Goal: Information Seeking & Learning: Learn about a topic

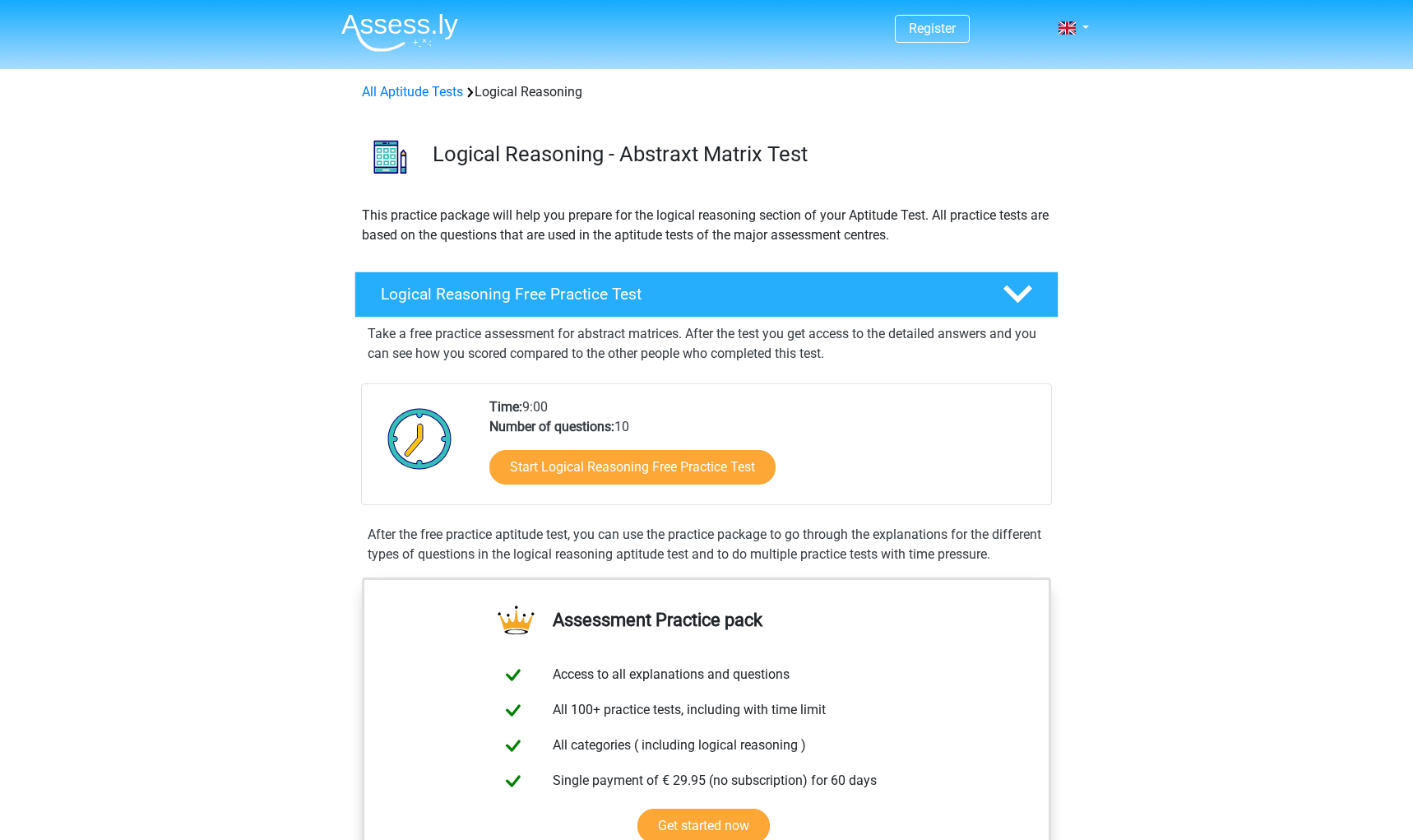
scroll to position [192, 0]
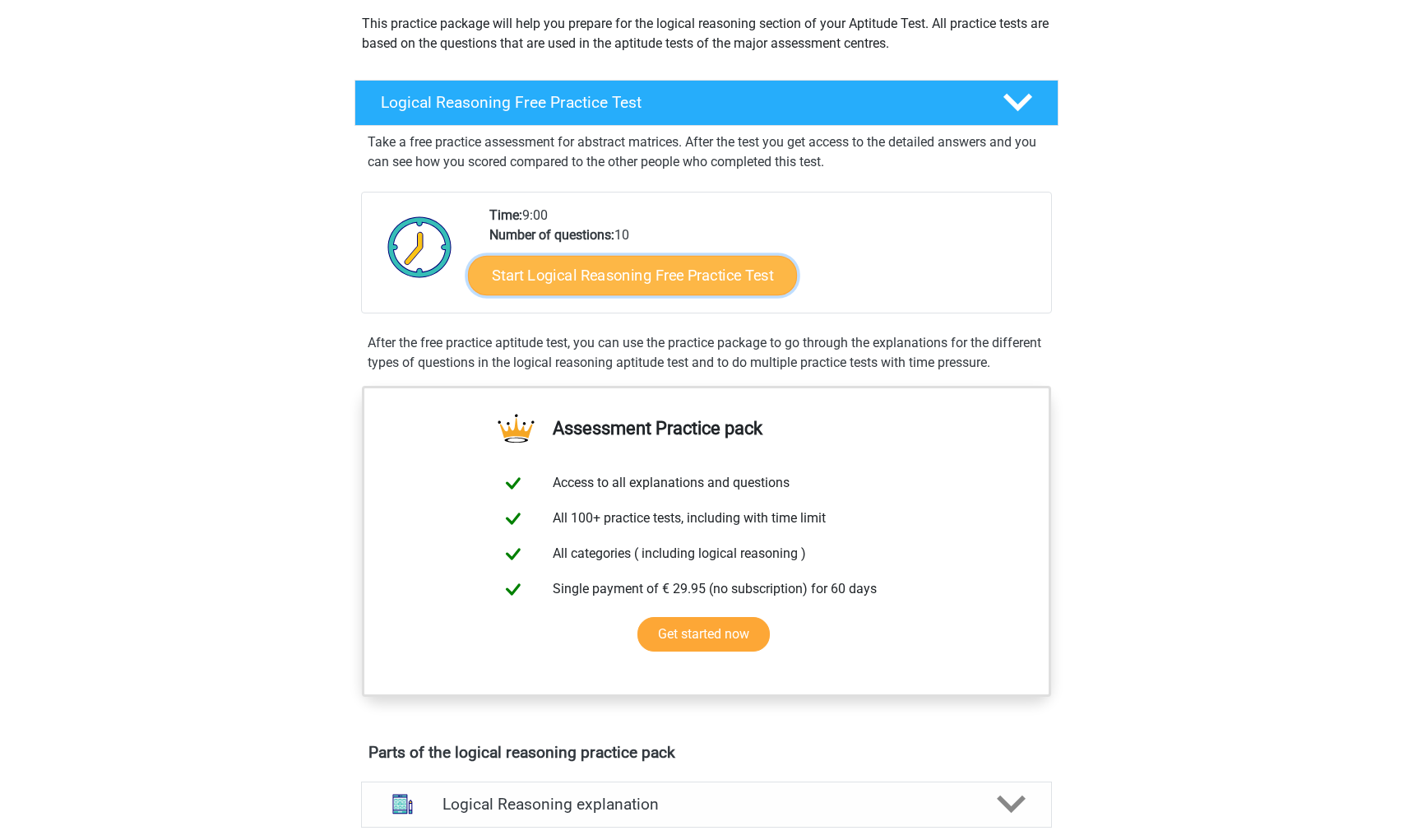
click at [638, 295] on link "Start Logical Reasoning Free Practice Test" at bounding box center [633, 275] width 329 height 40
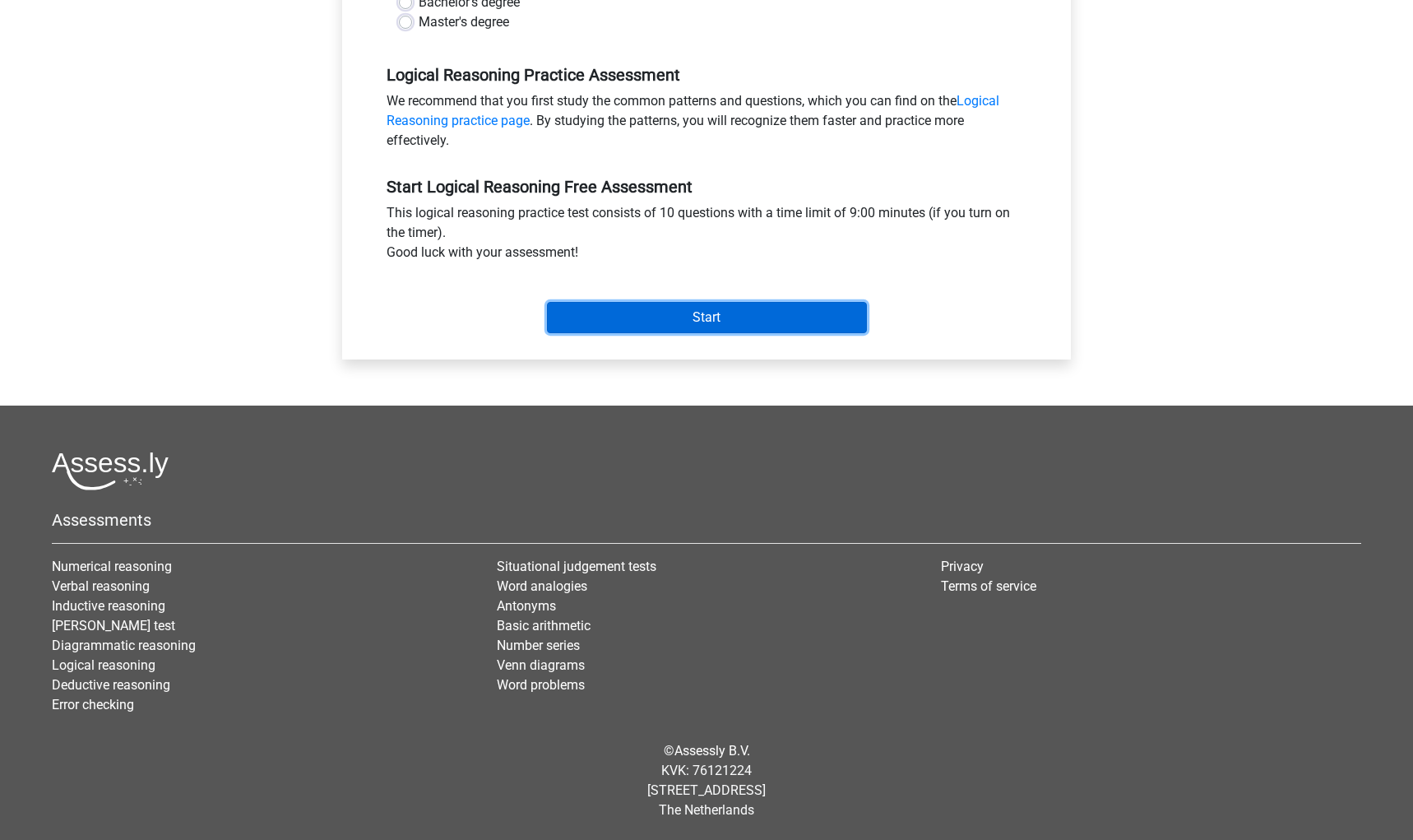
click at [684, 334] on input "Start" at bounding box center [707, 317] width 320 height 31
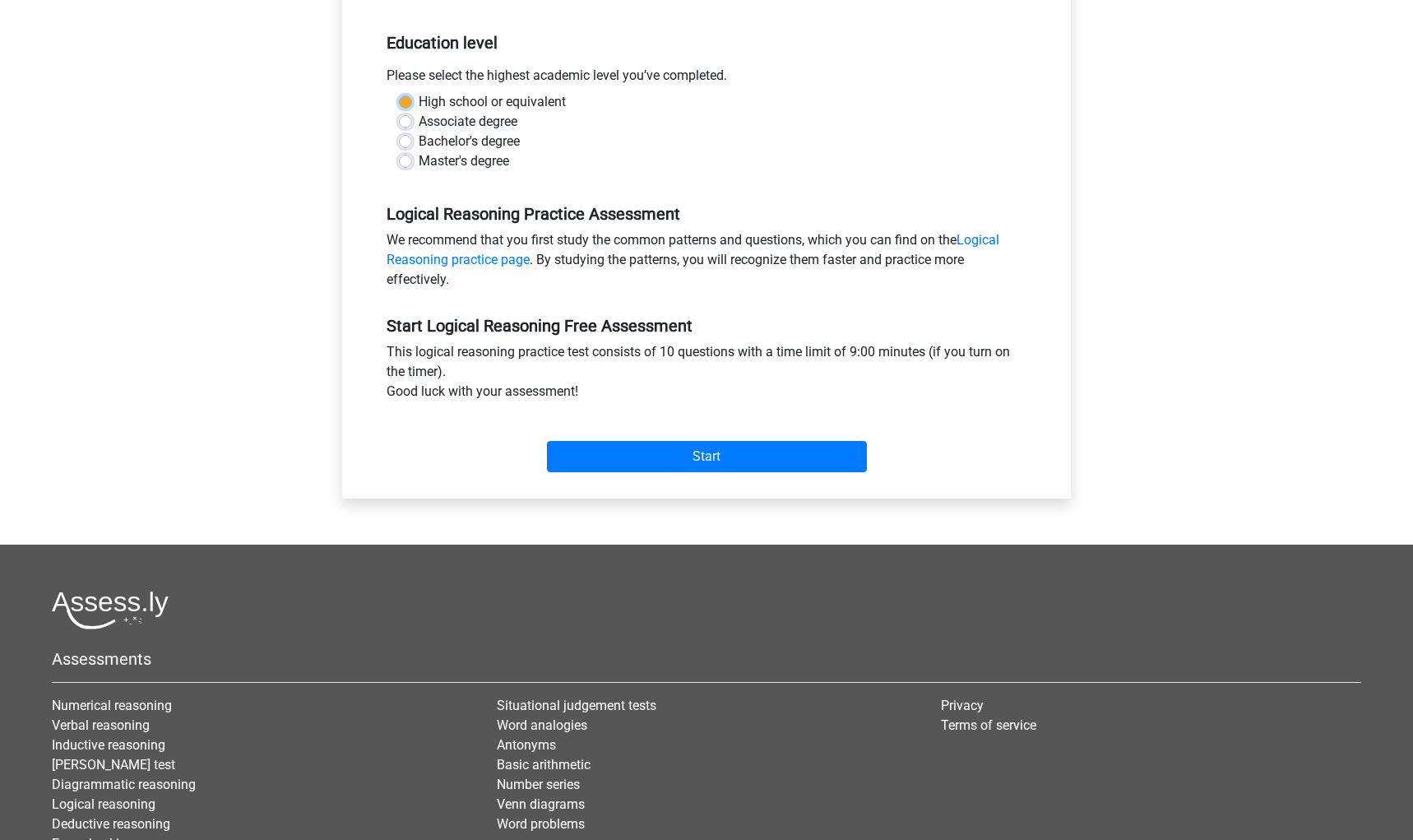
scroll to position [320, 0]
click at [422, 152] on label "Bachelor's degree" at bounding box center [469, 142] width 101 height 20
click at [412, 149] on input "Bachelor's degree" at bounding box center [406, 140] width 13 height 16
radio input "true"
click at [713, 473] on input "Start" at bounding box center [707, 457] width 320 height 31
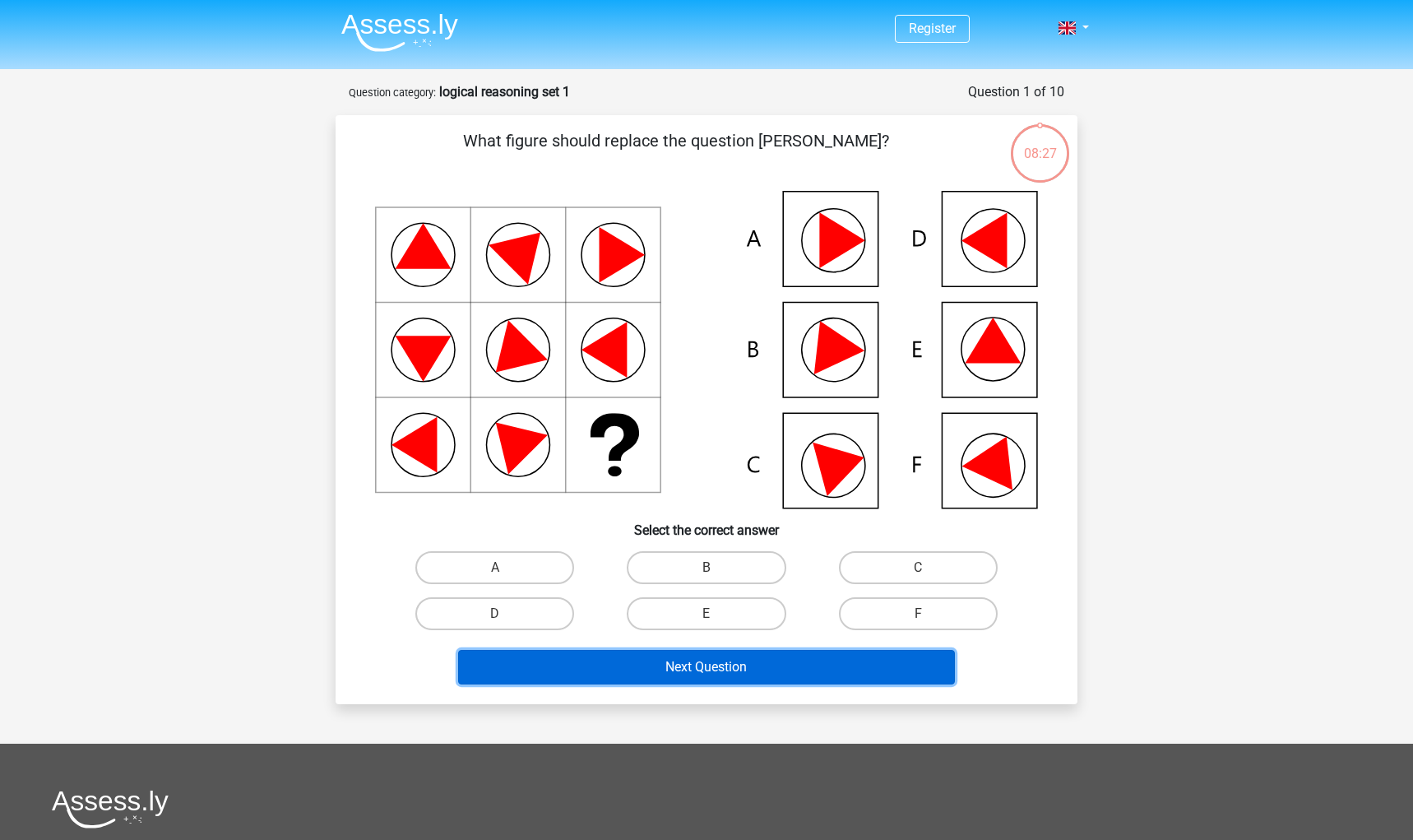
click at [707, 684] on button "Next Question" at bounding box center [707, 667] width 498 height 34
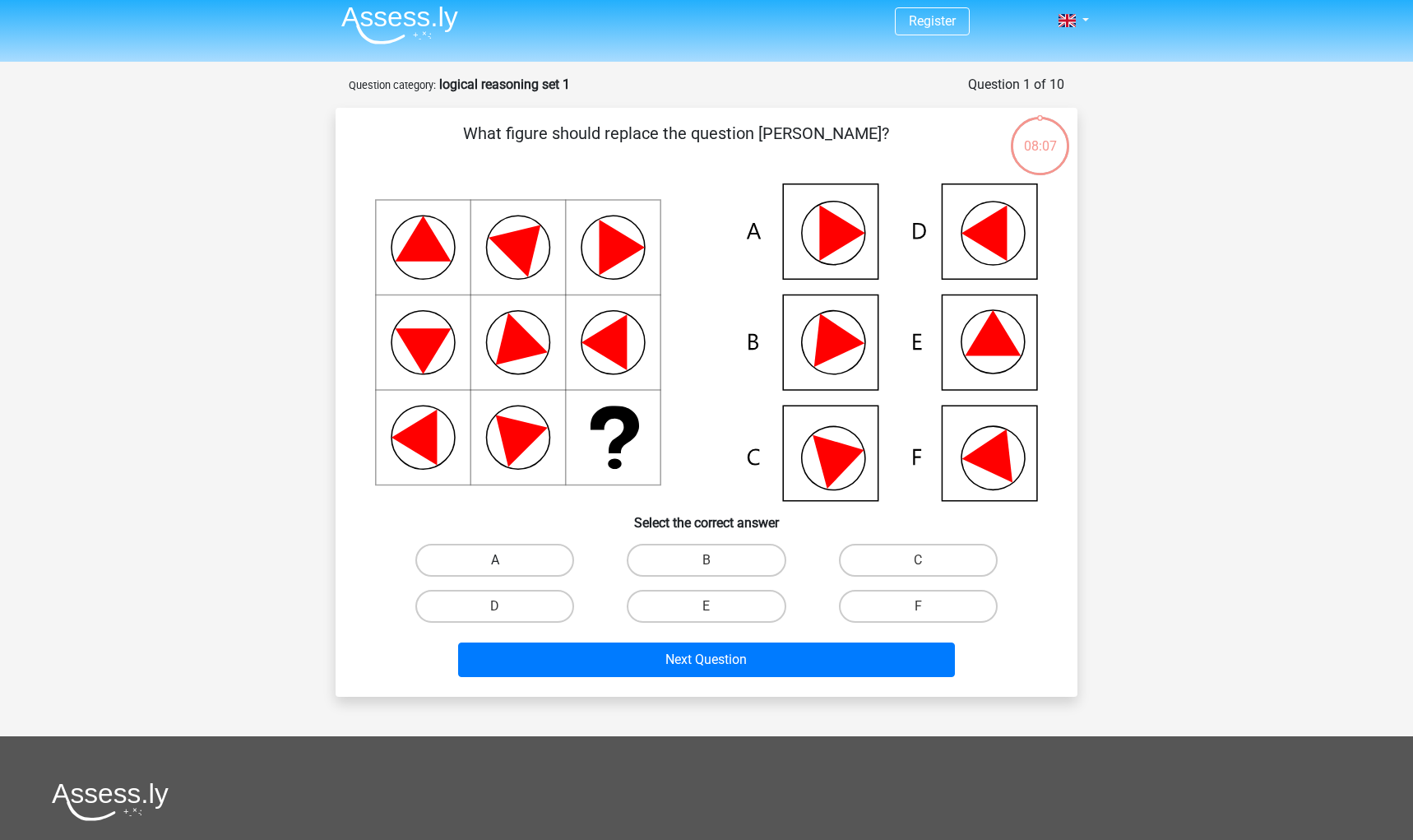
click at [541, 576] on label "A" at bounding box center [494, 560] width 159 height 33
click at [506, 571] on input "A" at bounding box center [500, 565] width 10 height 10
radio input "true"
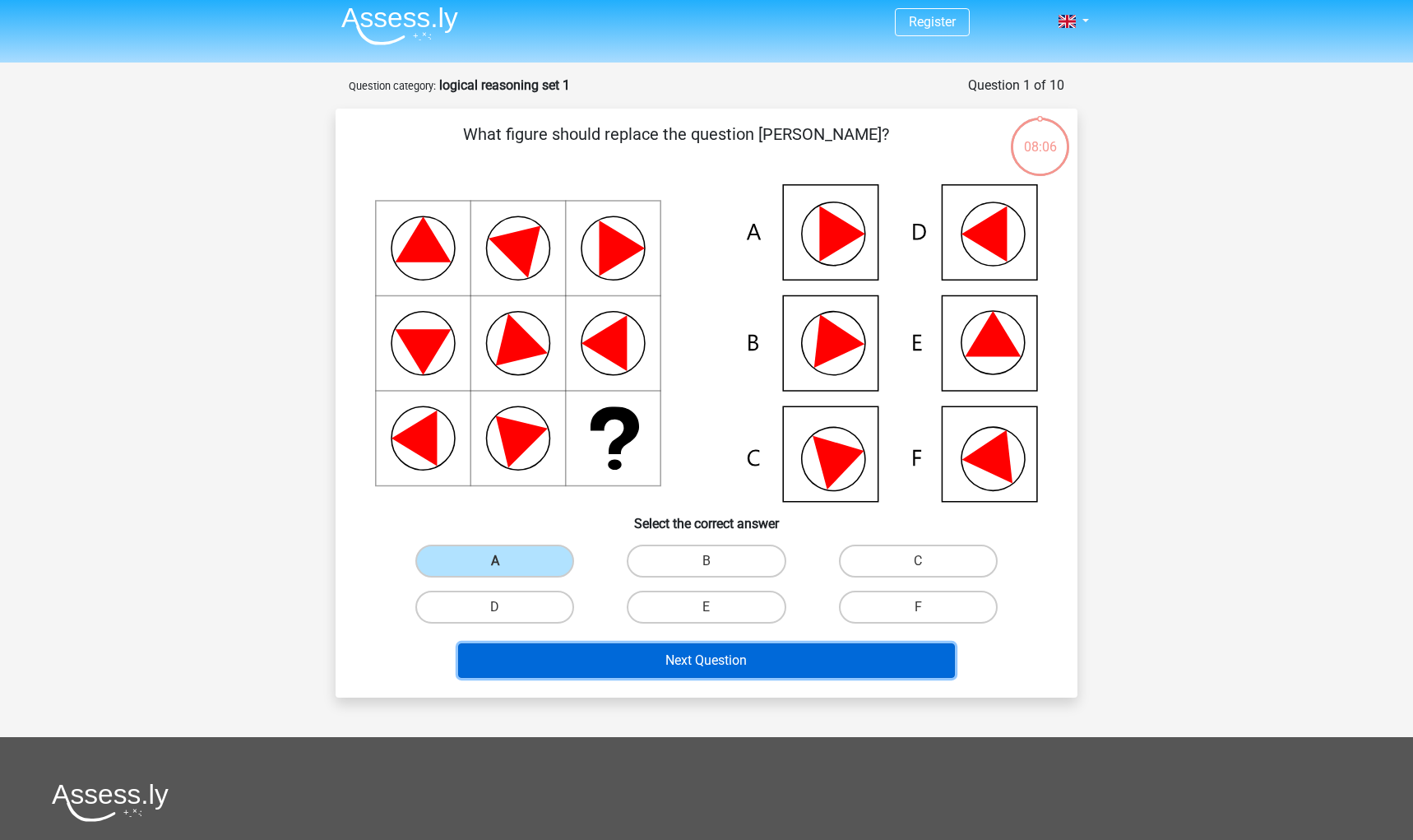
click at [695, 678] on button "Next Question" at bounding box center [707, 660] width 498 height 34
click at [663, 678] on button "Next Question" at bounding box center [707, 660] width 498 height 34
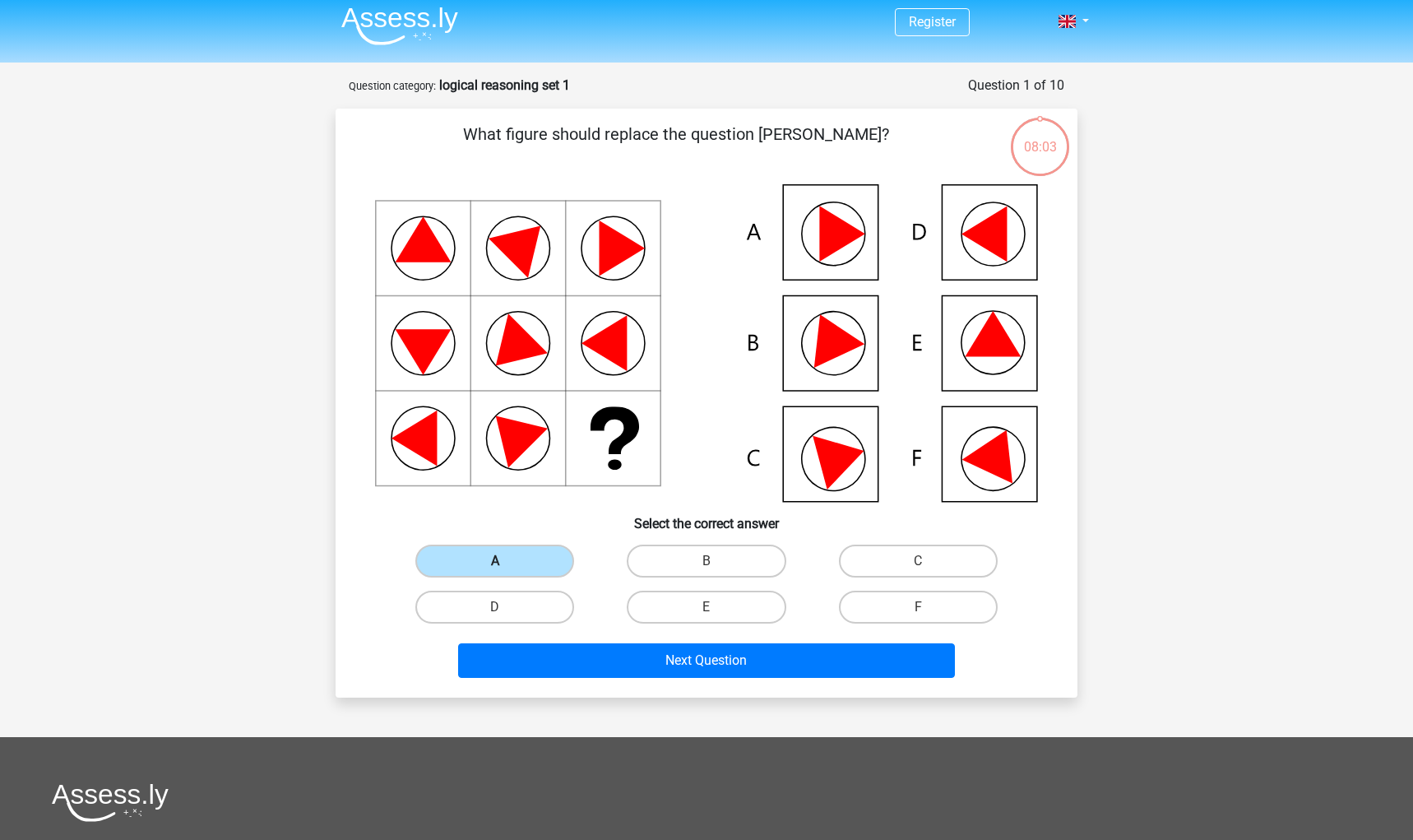
click at [530, 578] on label "A" at bounding box center [494, 561] width 159 height 33
click at [506, 572] on input "A" at bounding box center [500, 565] width 10 height 10
click at [506, 578] on label "A" at bounding box center [494, 561] width 159 height 33
click at [506, 572] on input "A" at bounding box center [500, 565] width 10 height 10
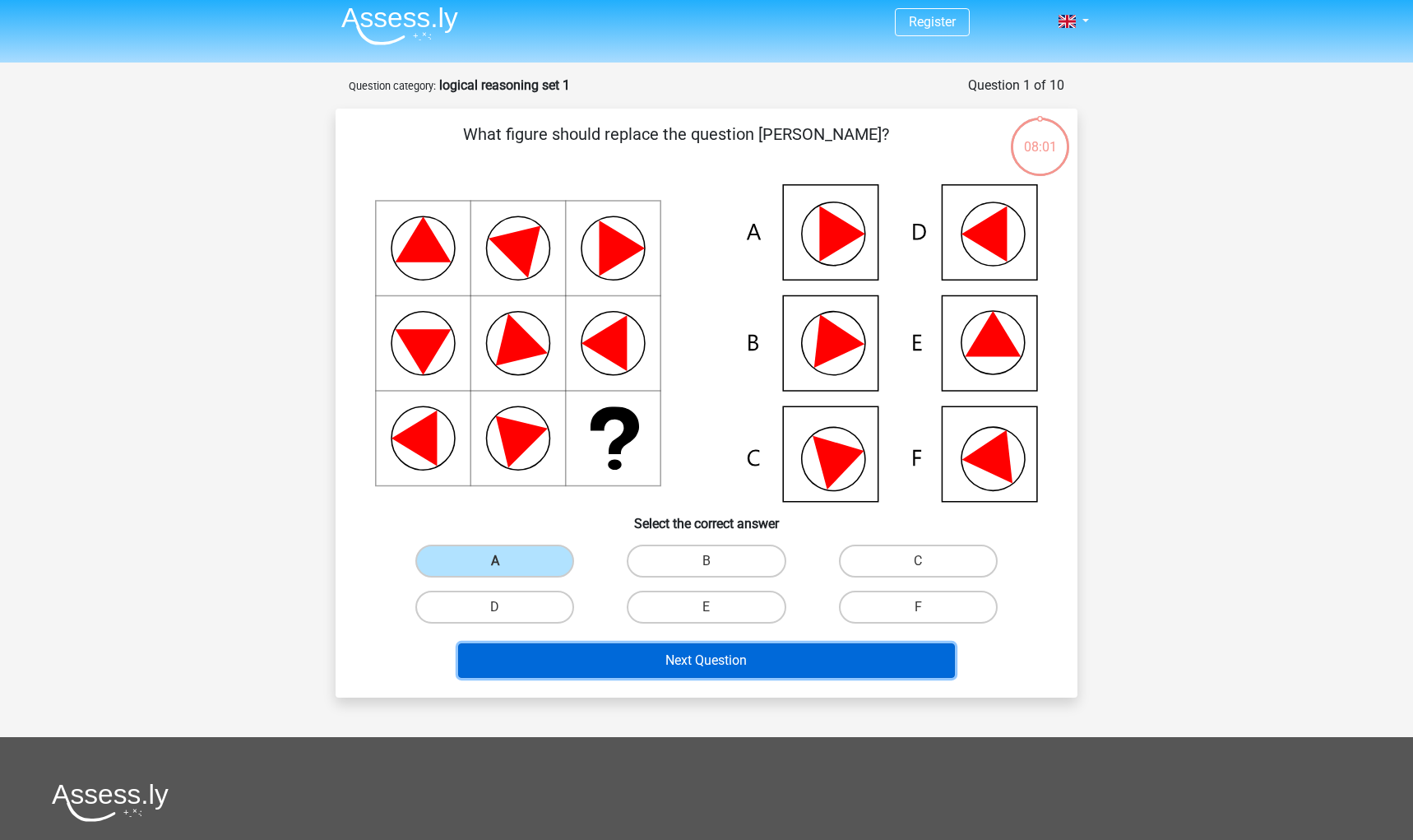
click at [703, 678] on button "Next Question" at bounding box center [707, 660] width 498 height 34
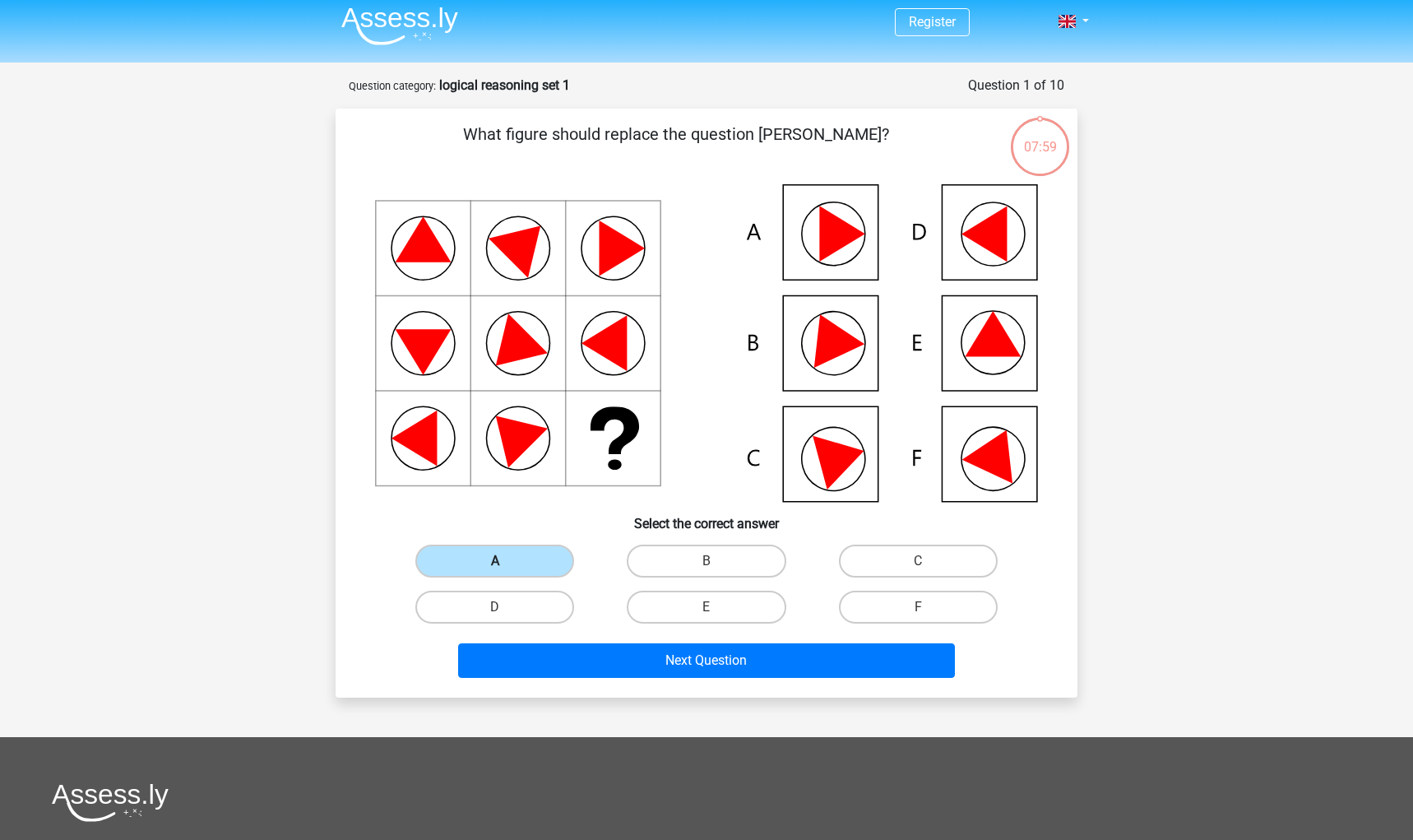
click at [519, 578] on label "A" at bounding box center [494, 561] width 159 height 33
click at [506, 572] on input "A" at bounding box center [500, 565] width 10 height 10
click at [506, 578] on label "A" at bounding box center [494, 561] width 159 height 33
click at [506, 572] on input "A" at bounding box center [500, 565] width 10 height 10
click at [506, 578] on label "A" at bounding box center [494, 561] width 159 height 33
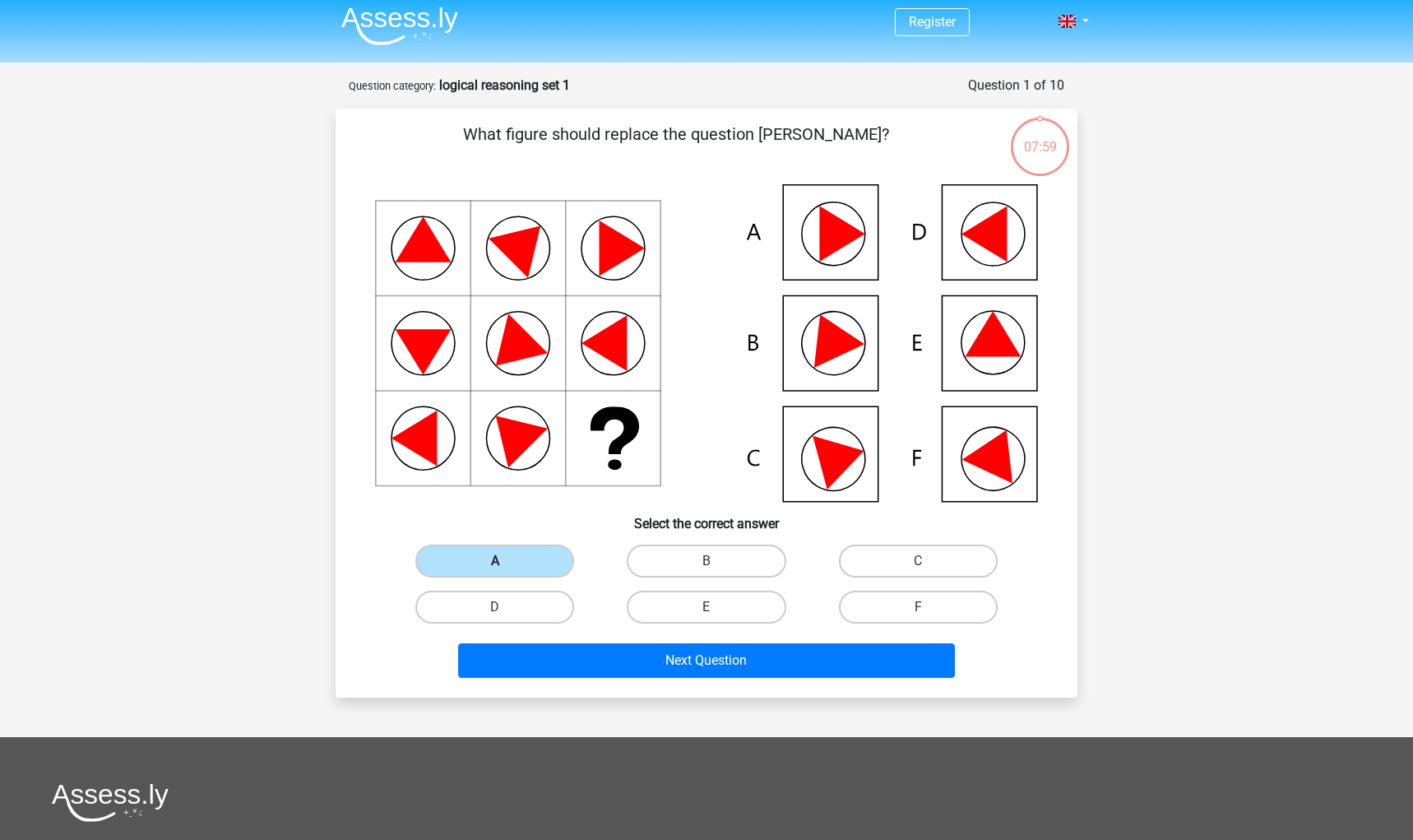
click at [506, 572] on input "A" at bounding box center [500, 565] width 10 height 10
click at [506, 578] on label "A" at bounding box center [494, 561] width 159 height 33
click at [506, 572] on input "A" at bounding box center [500, 565] width 10 height 10
click at [506, 578] on label "A" at bounding box center [494, 561] width 159 height 33
click at [506, 572] on input "A" at bounding box center [500, 565] width 10 height 10
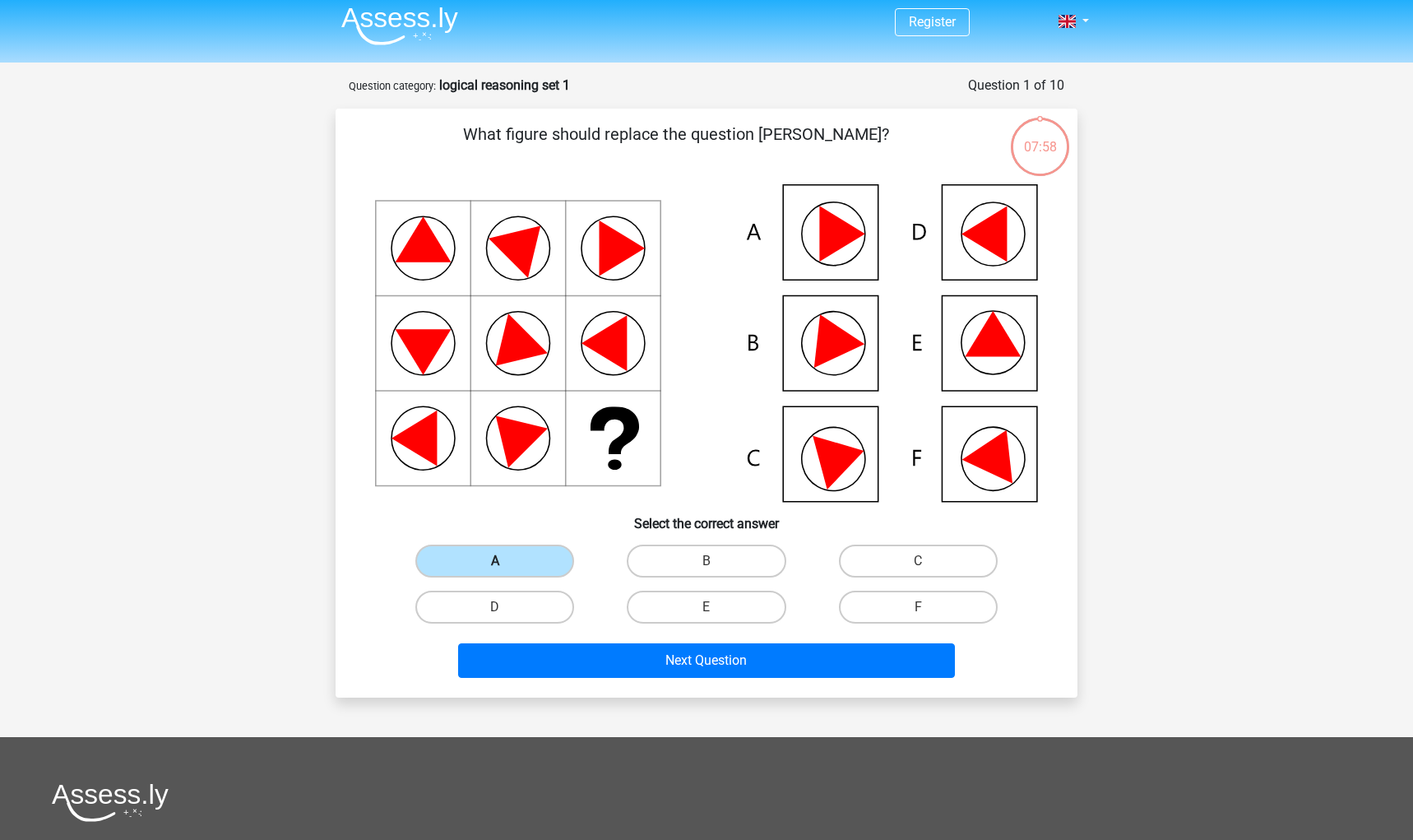
click at [506, 578] on label "A" at bounding box center [494, 561] width 159 height 33
click at [506, 572] on input "A" at bounding box center [500, 565] width 10 height 10
click at [521, 623] on label "D" at bounding box center [494, 607] width 159 height 33
click at [506, 618] on input "D" at bounding box center [500, 612] width 10 height 10
radio input "true"
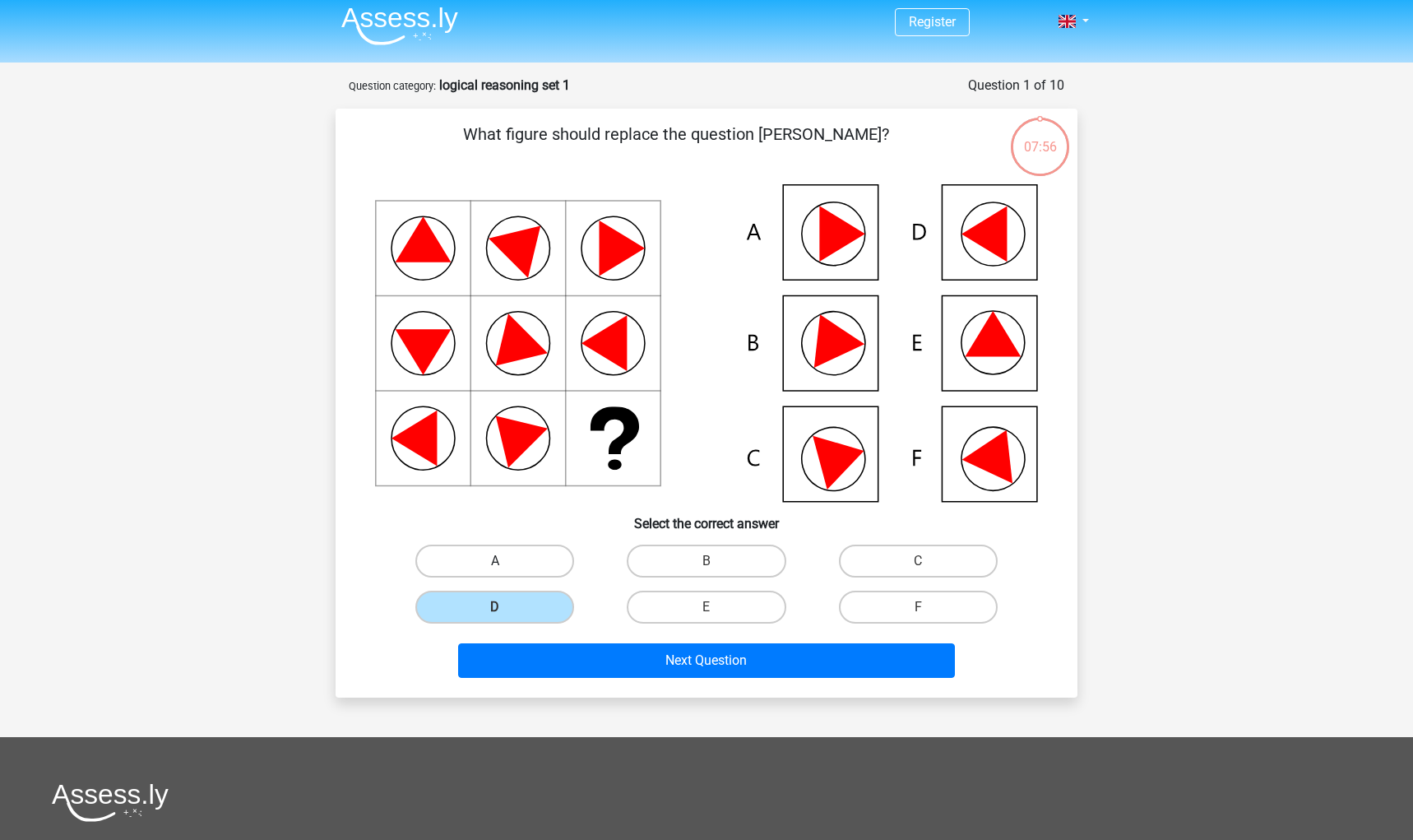
click at [519, 577] on label "A" at bounding box center [494, 561] width 159 height 33
click at [506, 572] on input "A" at bounding box center [500, 565] width 10 height 10
radio input "true"
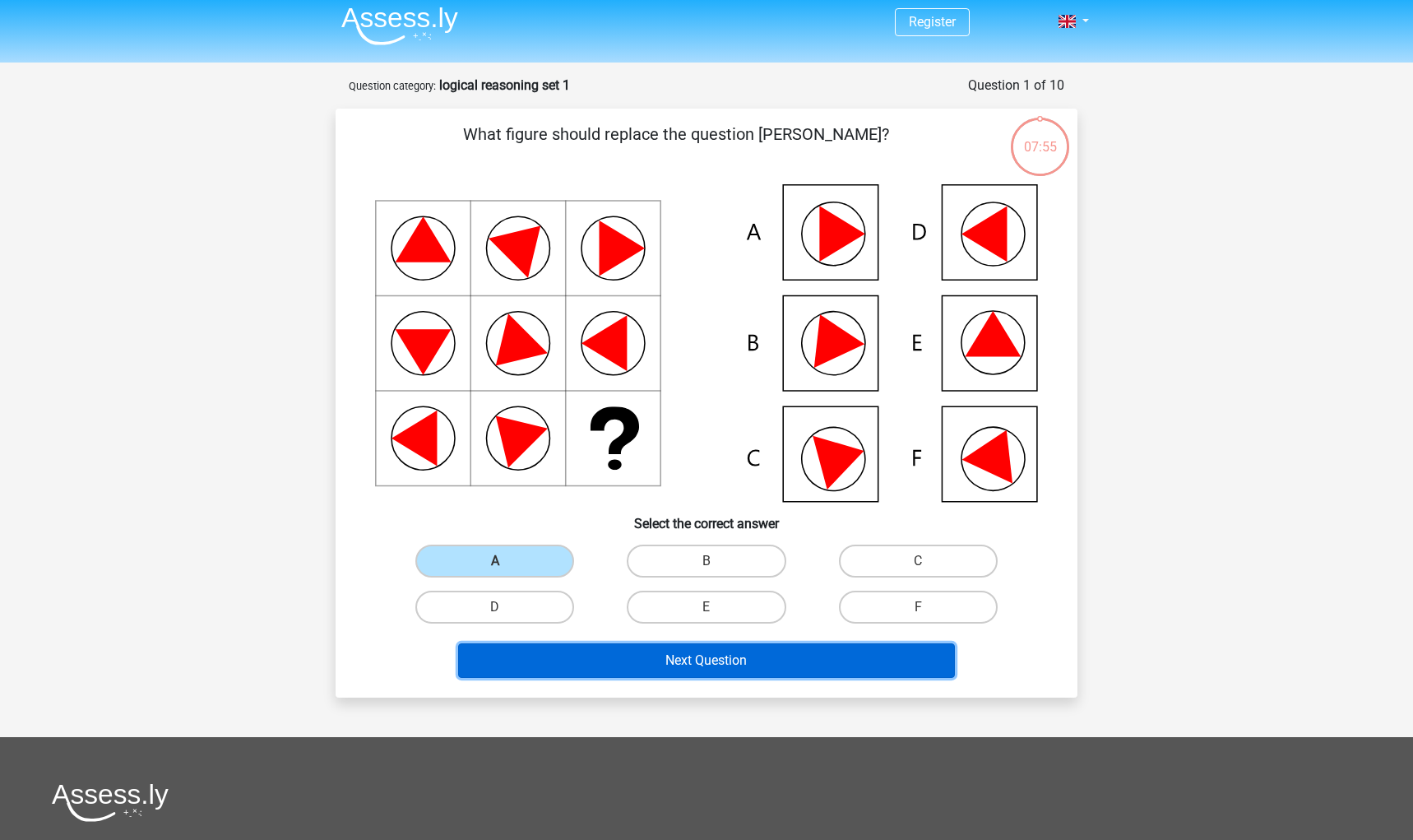
click at [689, 678] on button "Next Question" at bounding box center [707, 660] width 498 height 34
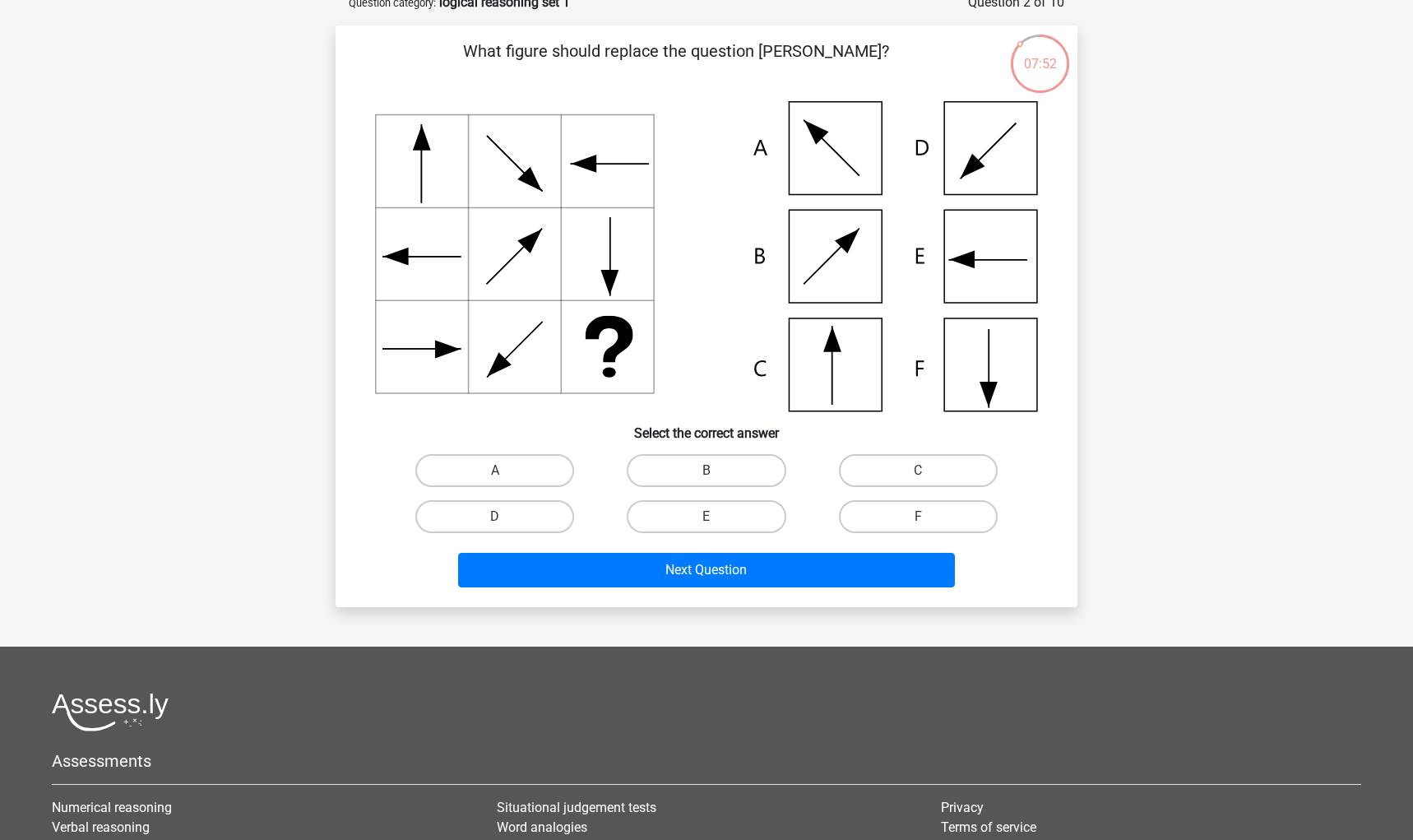
scroll to position [0, 0]
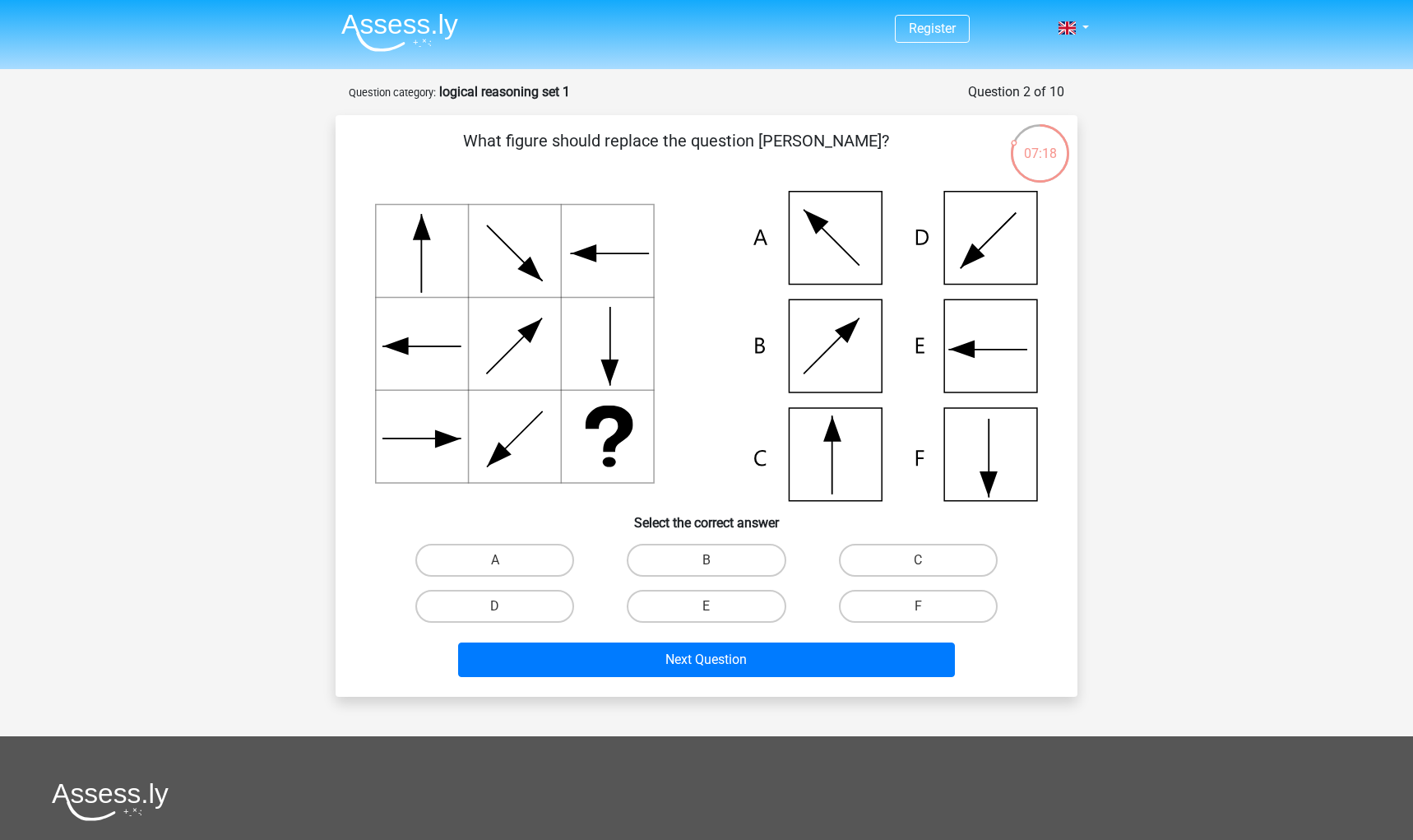
click at [918, 571] on input "C" at bounding box center [923, 565] width 10 height 10
radio input "true"
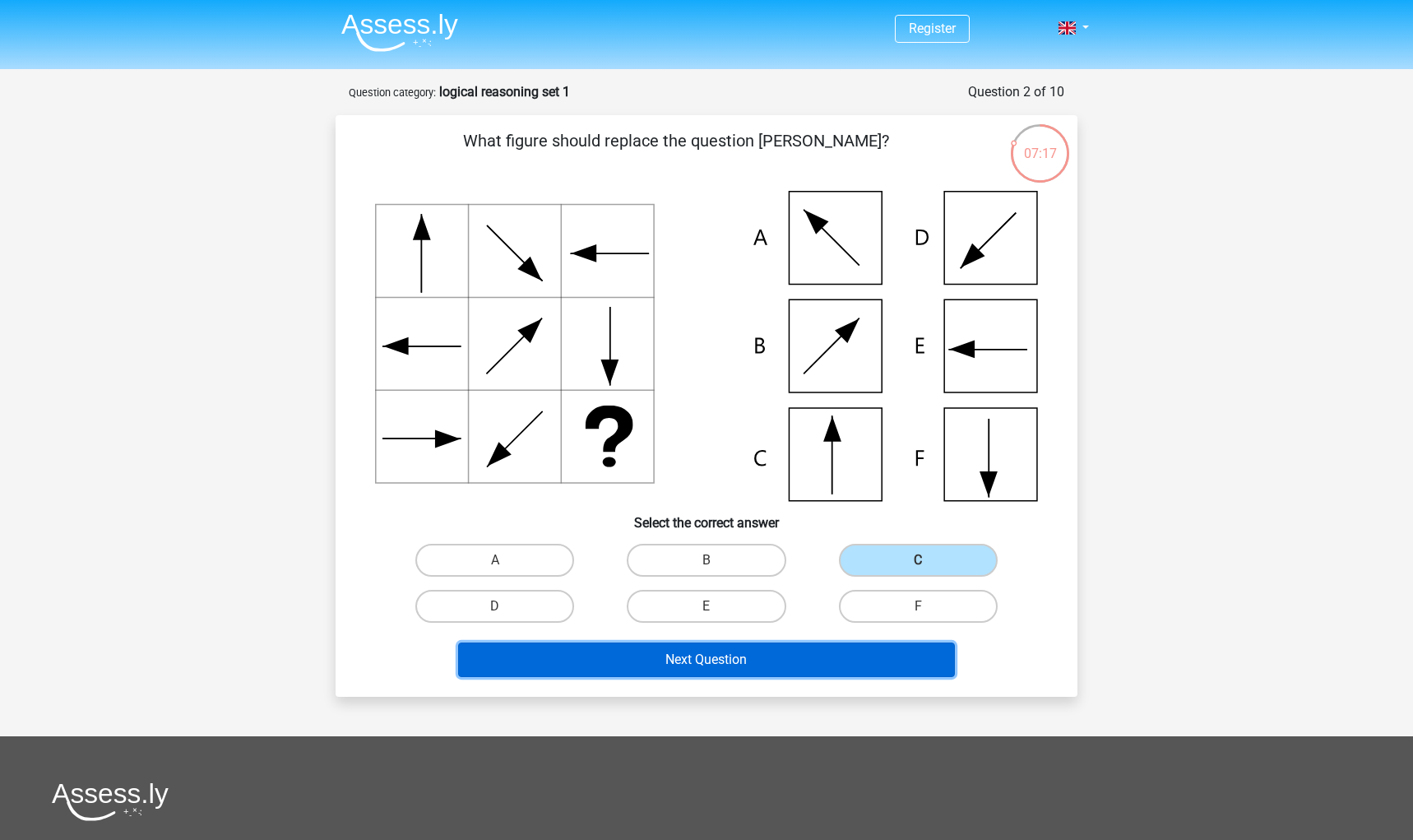
click at [701, 678] on button "Next Question" at bounding box center [707, 659] width 498 height 34
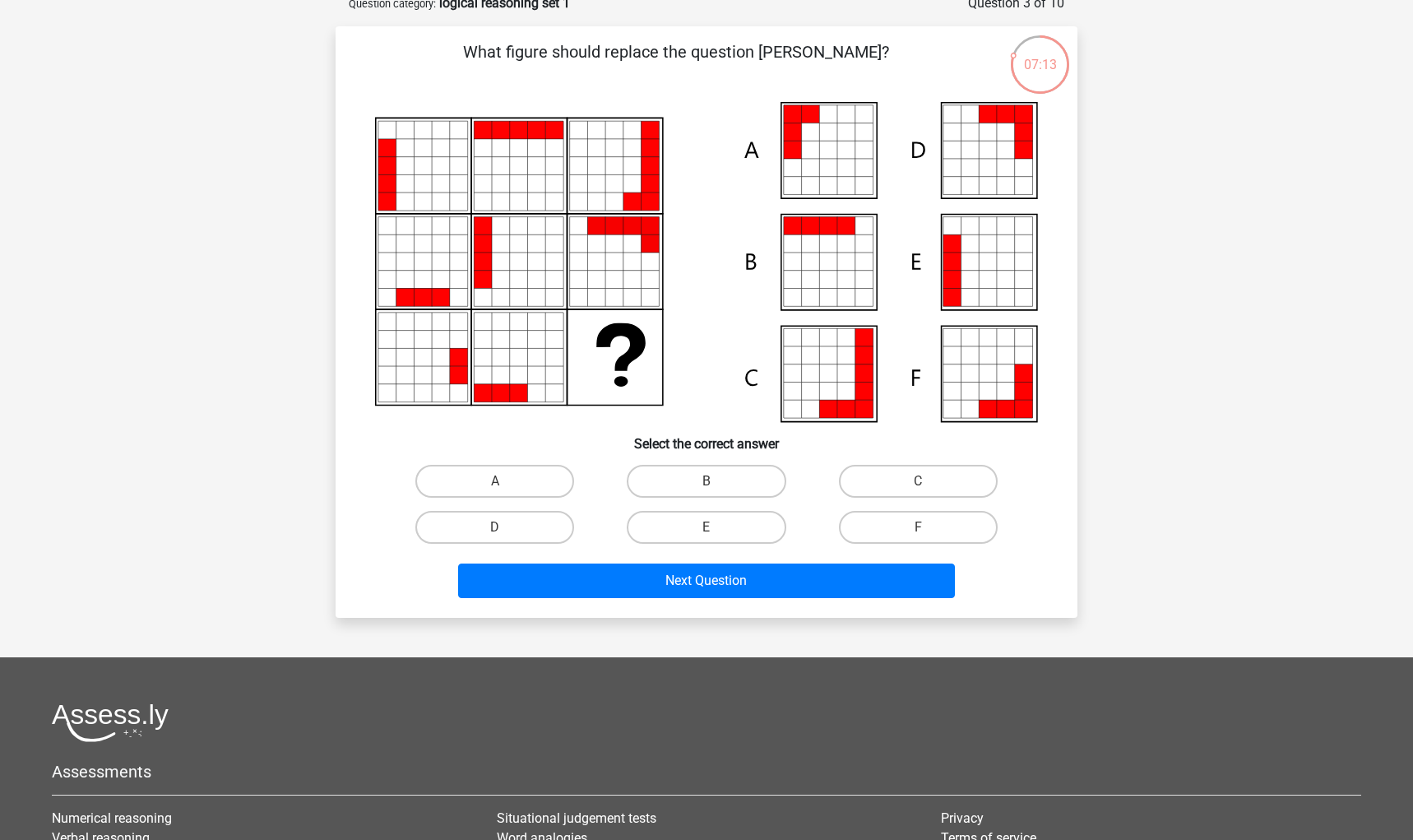
scroll to position [91, 0]
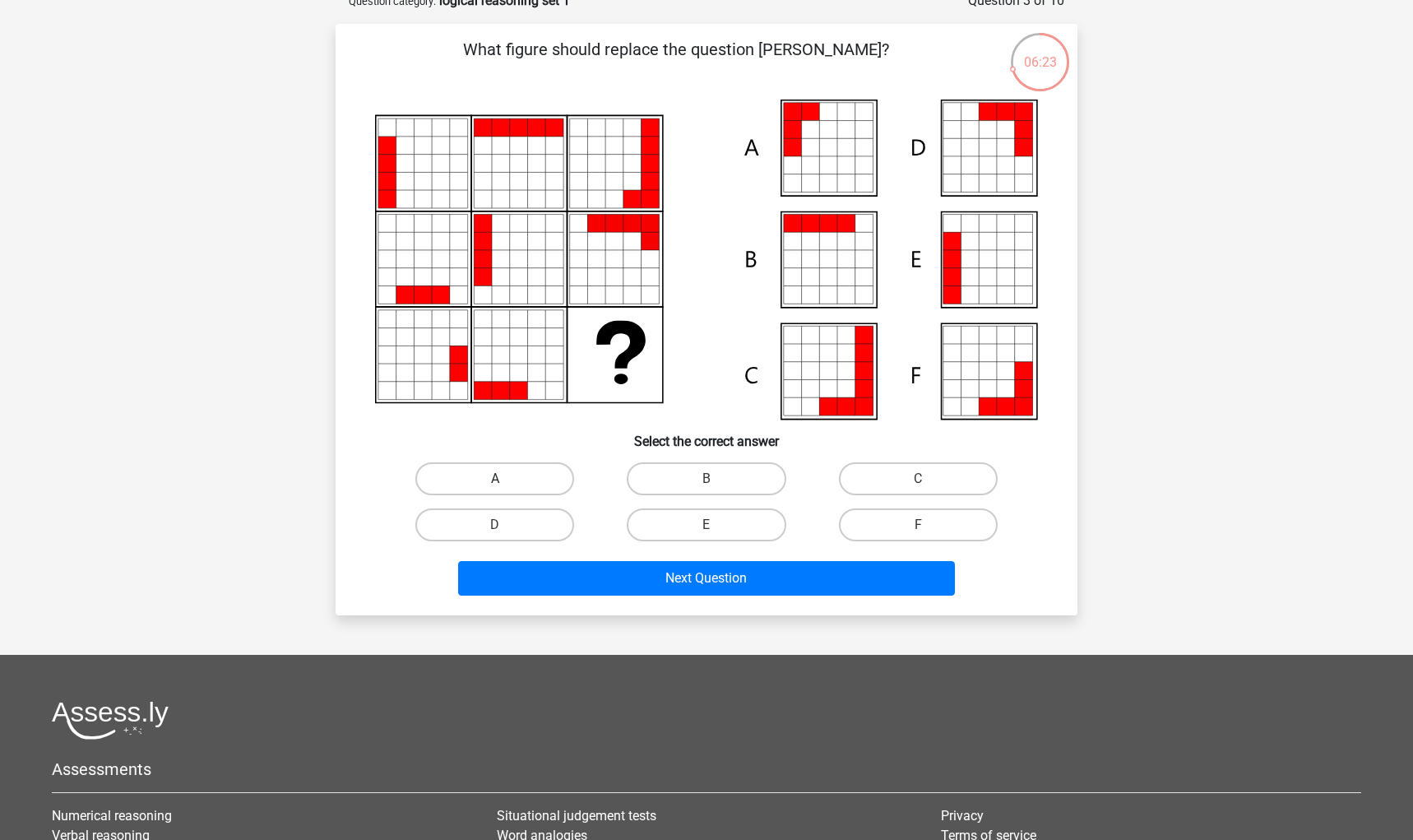
click at [497, 495] on label "A" at bounding box center [494, 479] width 159 height 33
click at [497, 489] on input "A" at bounding box center [500, 484] width 10 height 10
radio input "true"
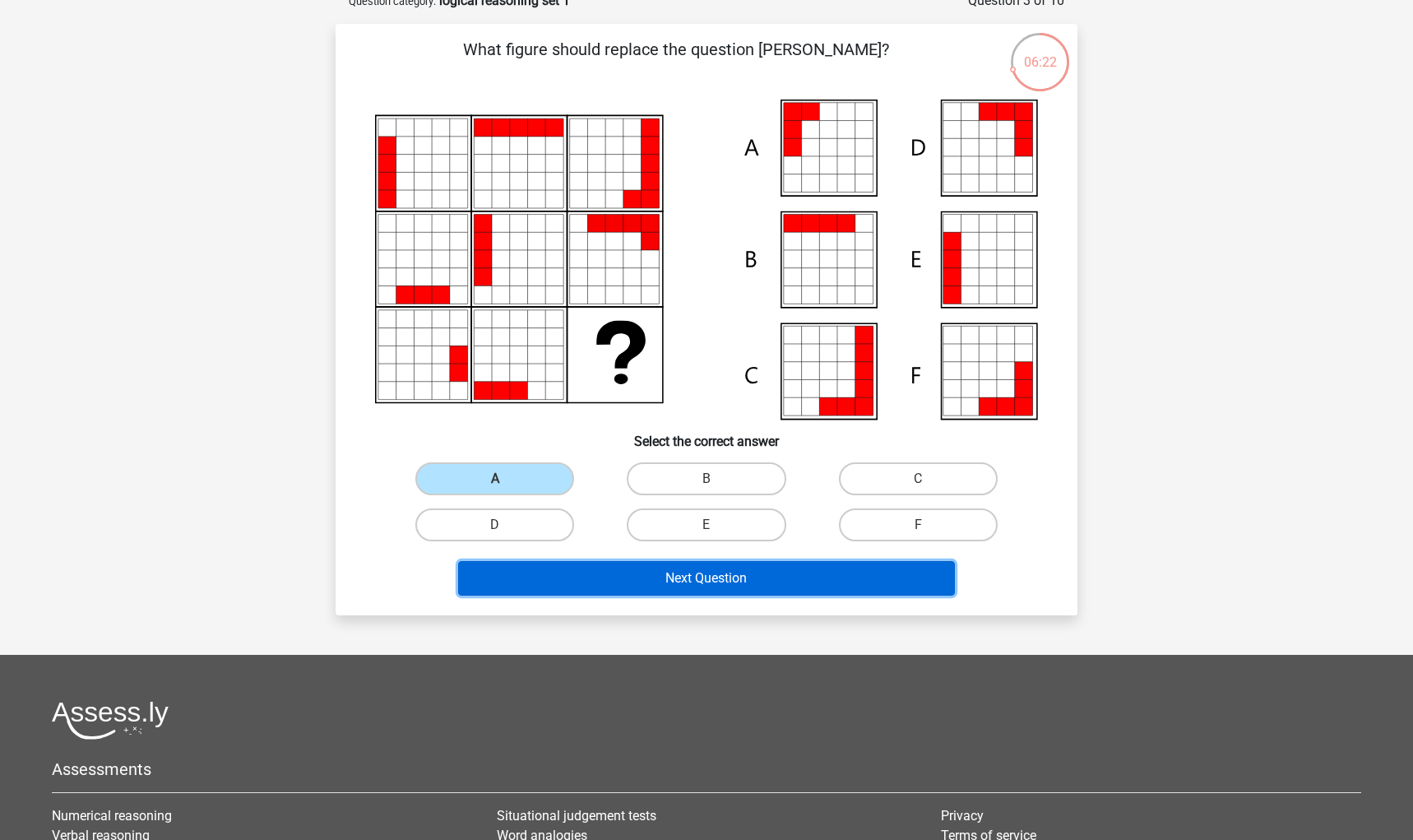
click at [659, 596] on button "Next Question" at bounding box center [707, 578] width 498 height 34
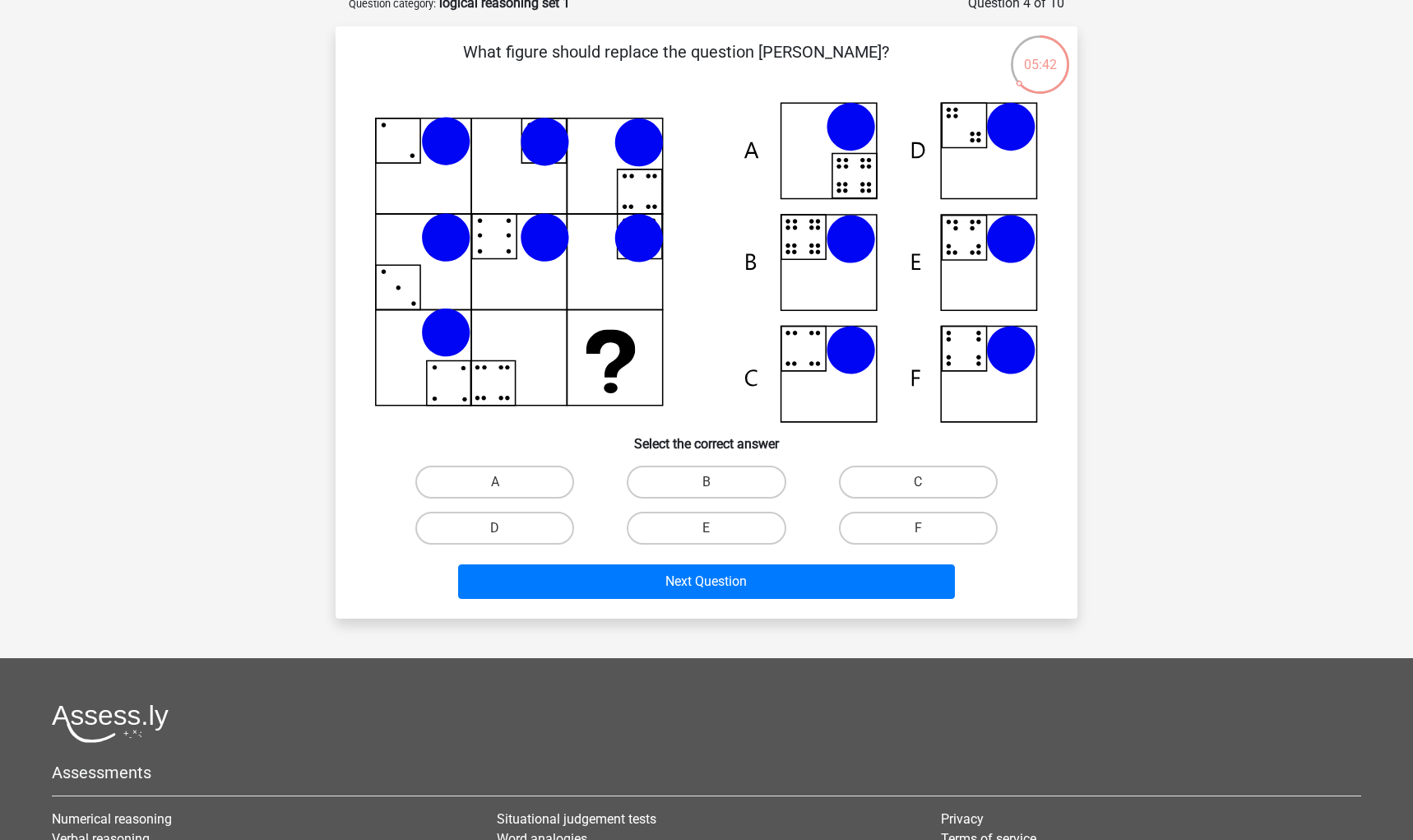
scroll to position [0, 0]
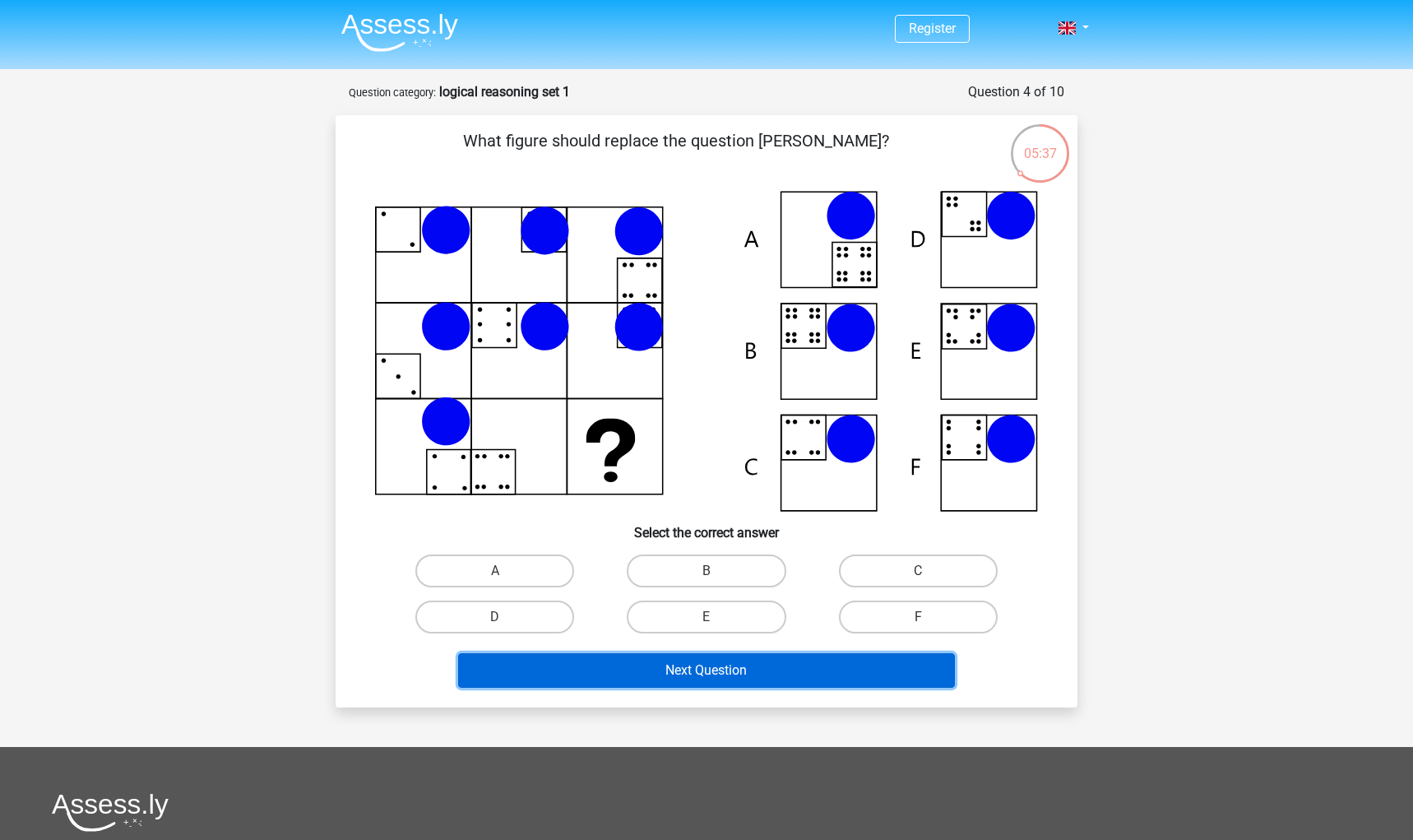
click at [750, 688] on button "Next Question" at bounding box center [707, 670] width 498 height 34
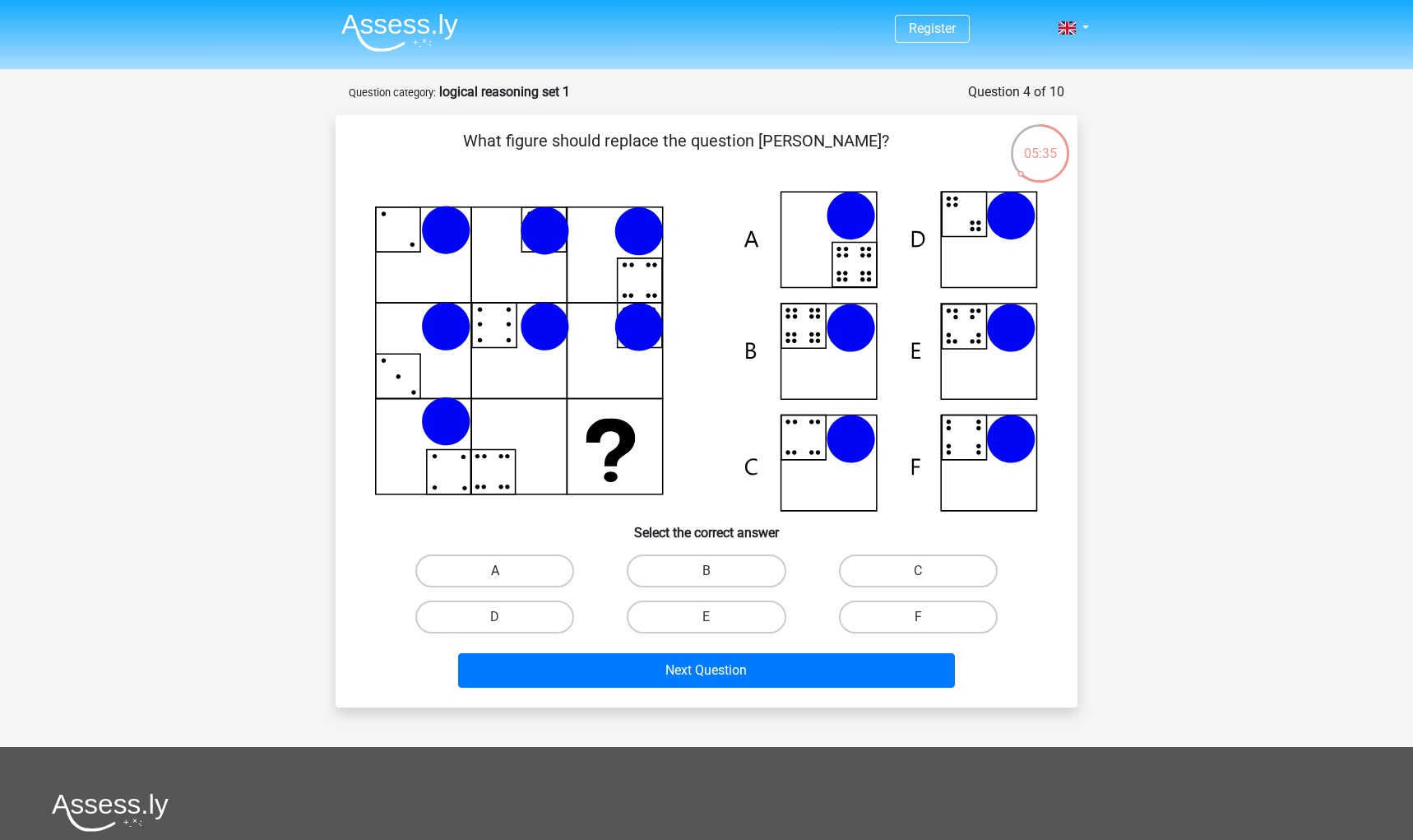
click at [574, 585] on label "A" at bounding box center [494, 571] width 159 height 33
click at [506, 582] on input "A" at bounding box center [500, 576] width 10 height 10
radio input "true"
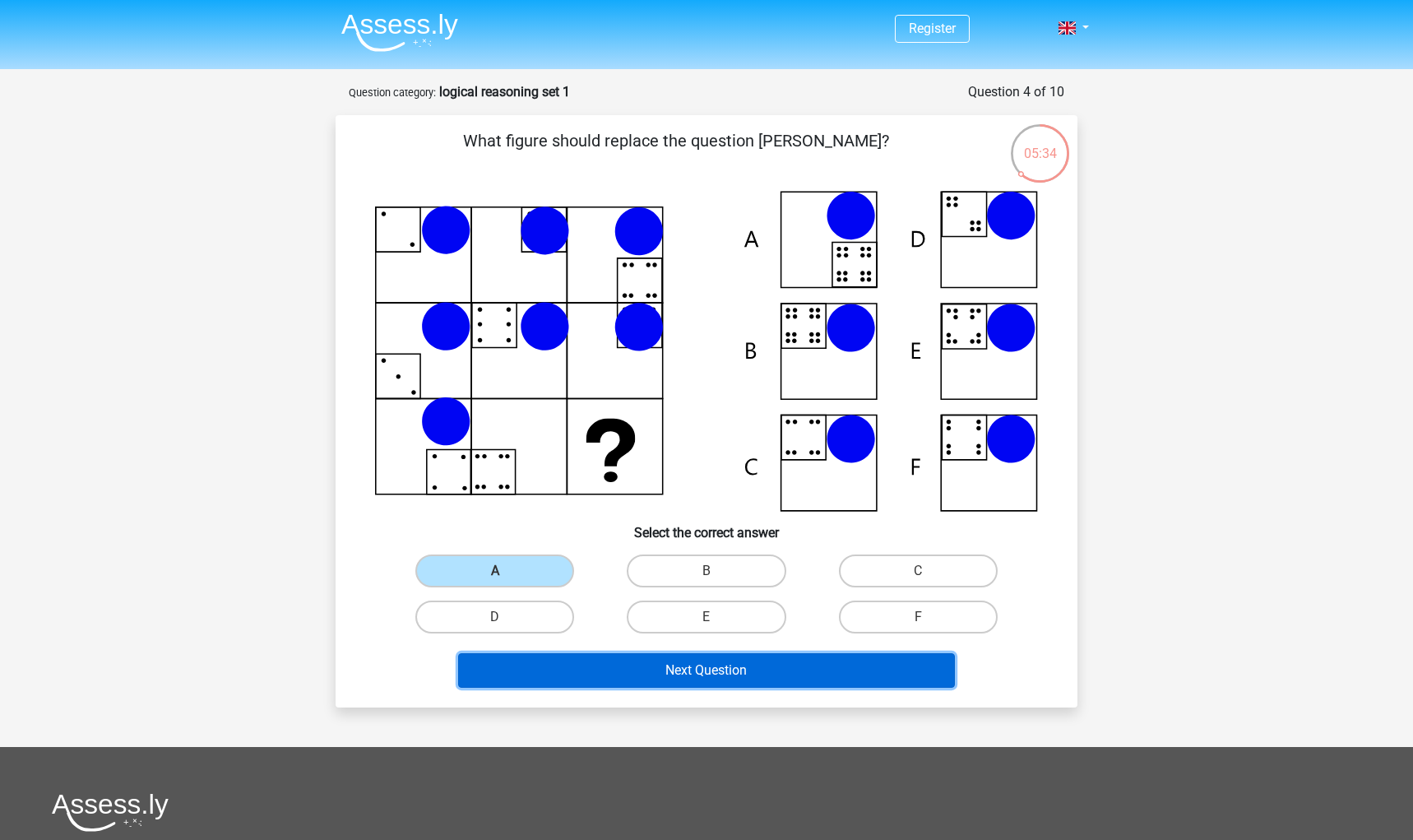
click at [708, 688] on button "Next Question" at bounding box center [707, 670] width 498 height 34
drag, startPoint x: 689, startPoint y: 715, endPoint x: 680, endPoint y: 712, distance: 9.5
click at [689, 688] on button "Next Question" at bounding box center [707, 670] width 498 height 34
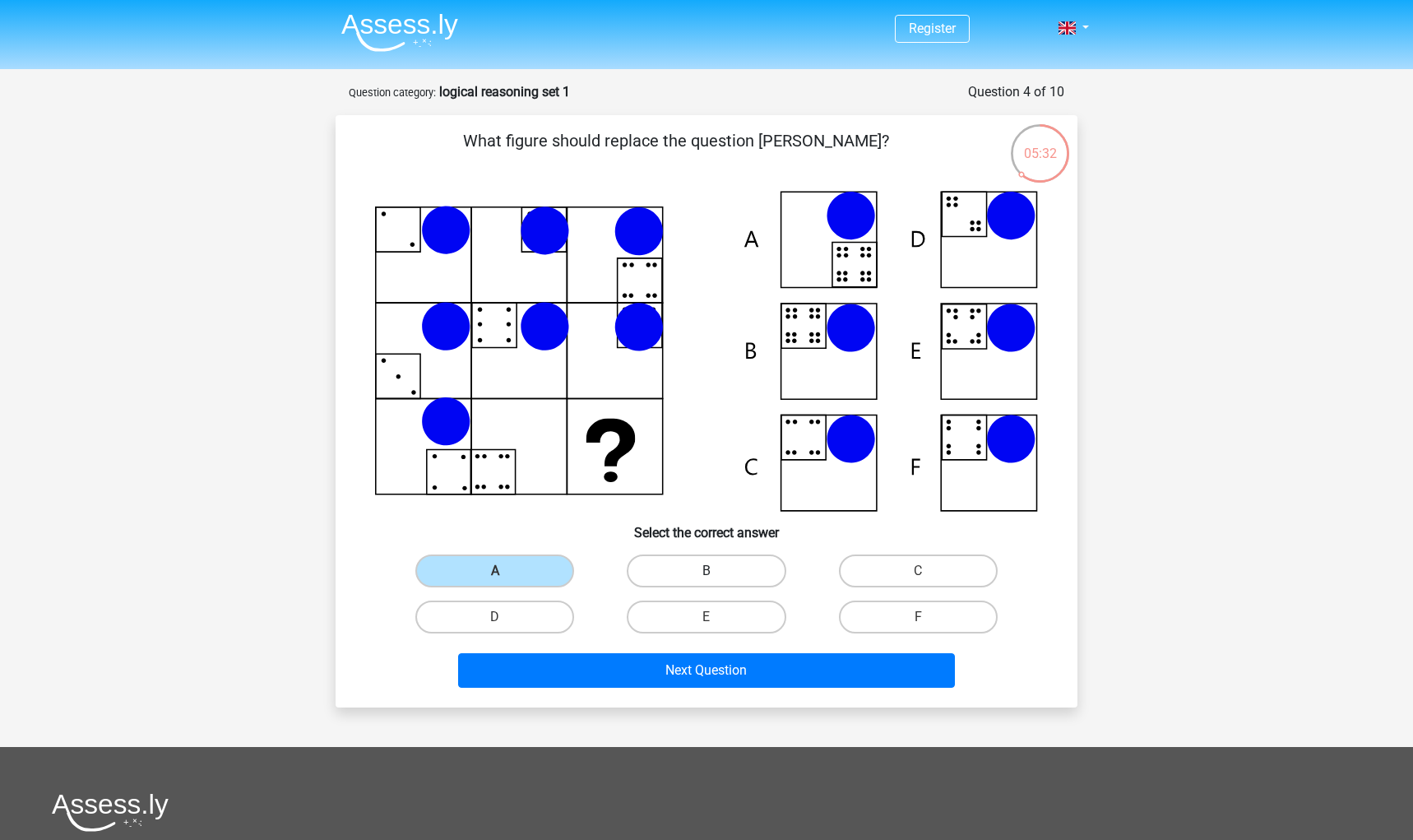
drag, startPoint x: 745, startPoint y: 591, endPoint x: 723, endPoint y: 587, distance: 22.4
click at [744, 587] on label "B" at bounding box center [706, 571] width 159 height 33
click at [717, 582] on input "B" at bounding box center [712, 576] width 10 height 10
radio input "true"
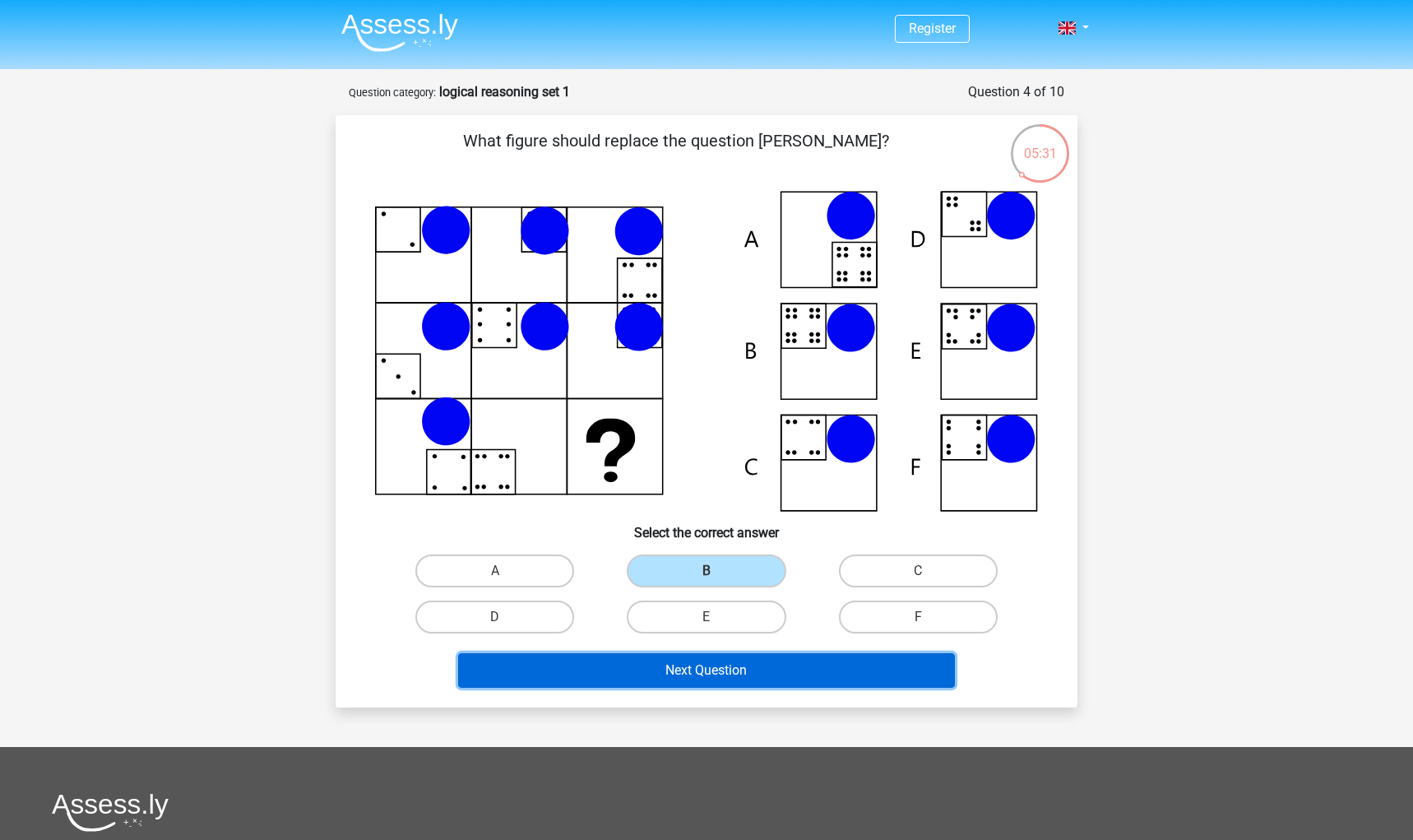
click at [700, 688] on button "Next Question" at bounding box center [707, 670] width 498 height 34
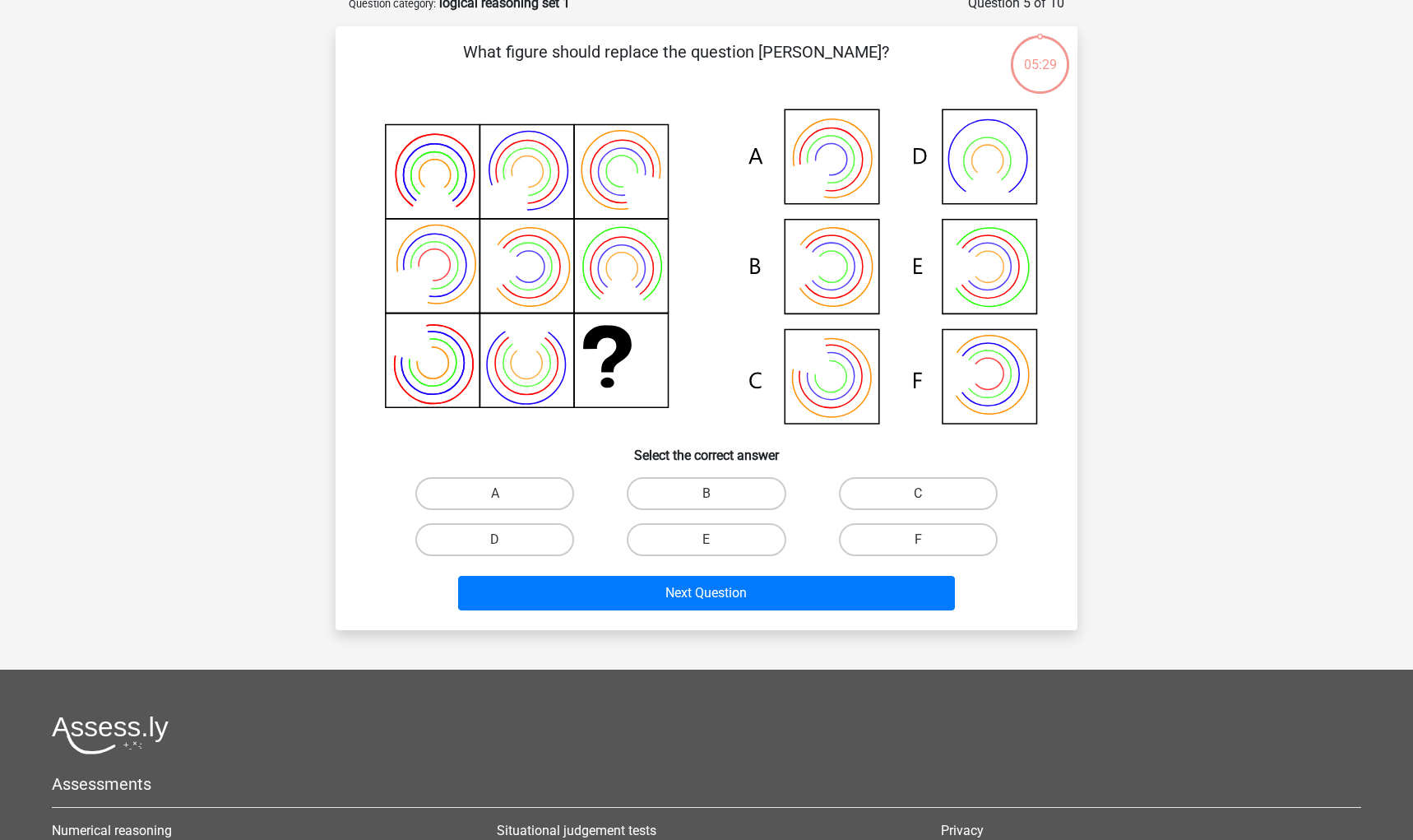
scroll to position [89, 0]
